Goal: Task Accomplishment & Management: Manage account settings

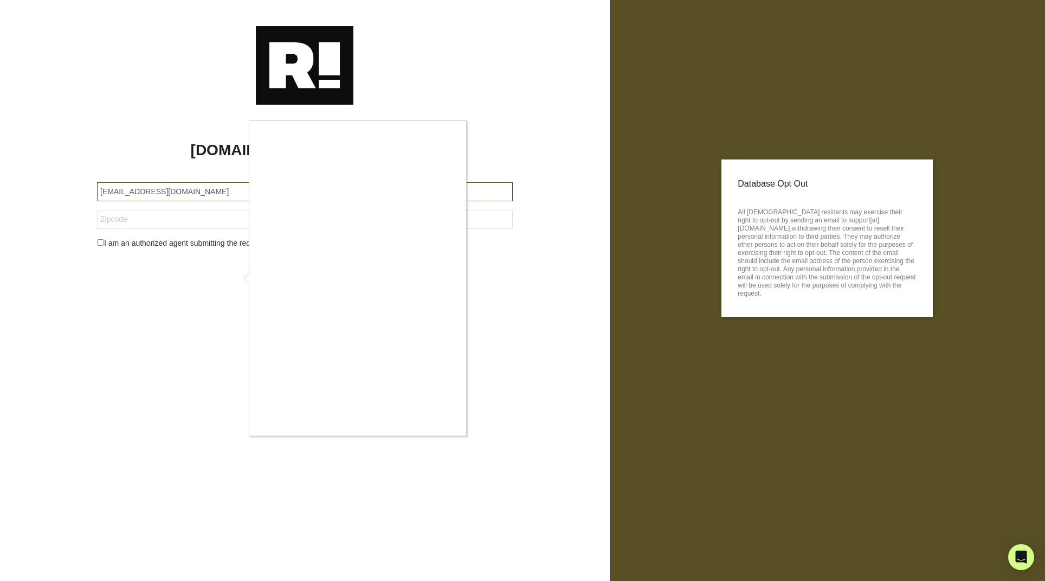
type input "atlevens@gmail.com"
type input "30331"
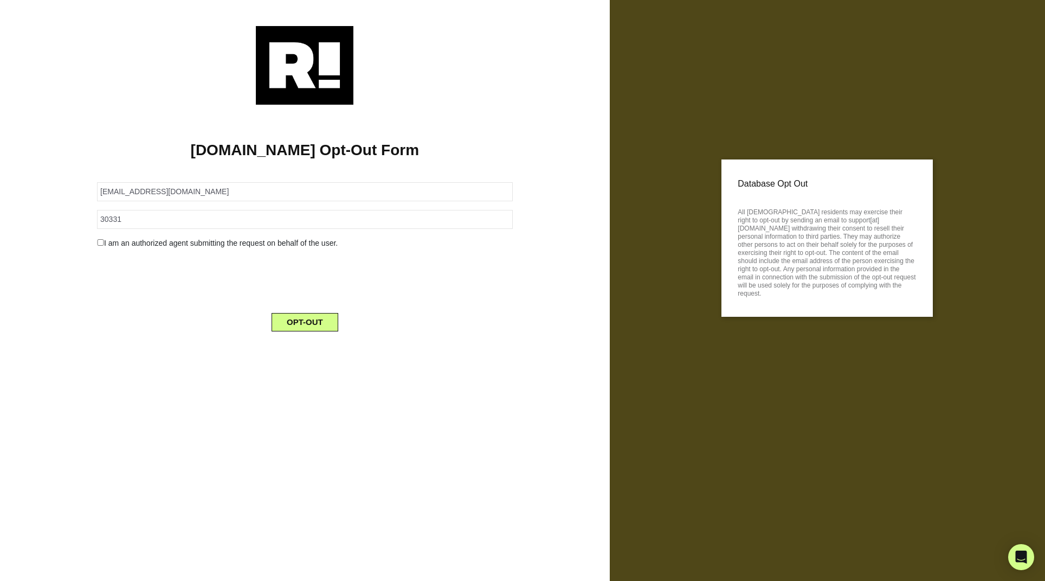
click at [100, 242] on input "checkbox" at bounding box center [100, 242] width 7 height 7
checkbox input "true"
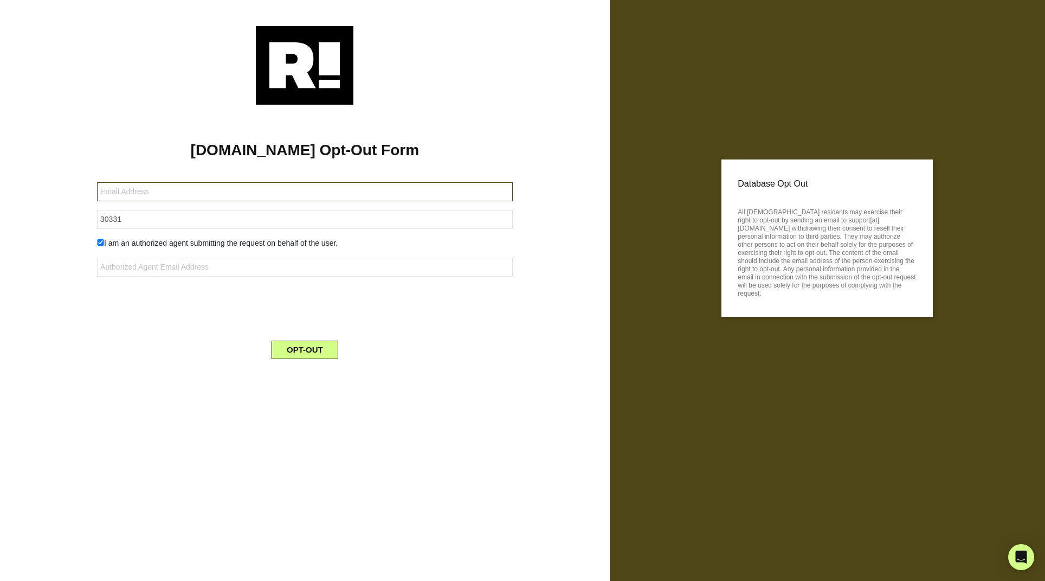
type input "atlevens@gmail.com"
type input "30331"
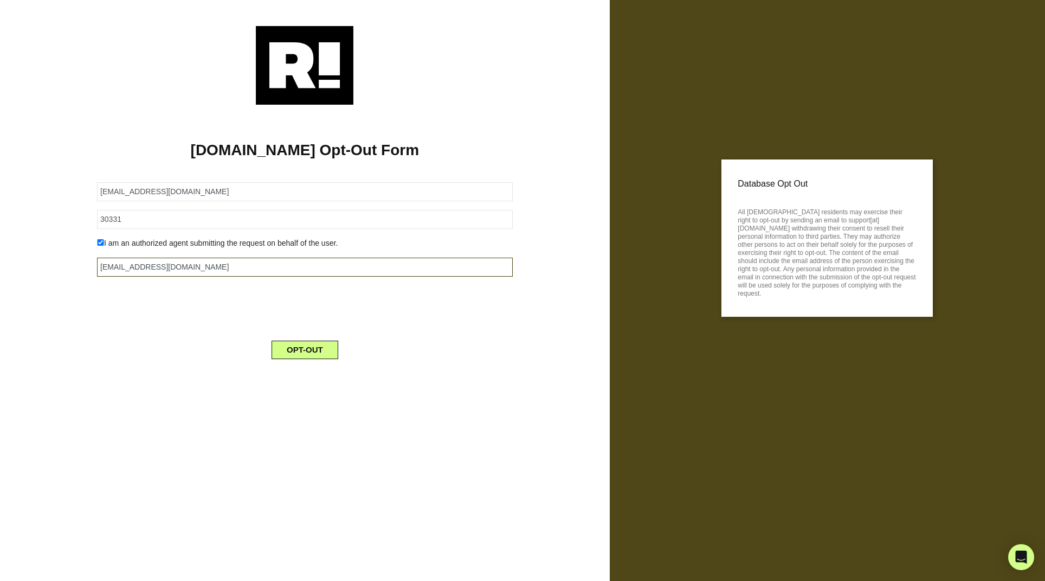
type input "atlevens@gmail.com"
click at [305, 350] on button "OPT-OUT" at bounding box center [305, 349] width 67 height 18
